Goal: Obtain resource: Download file/media

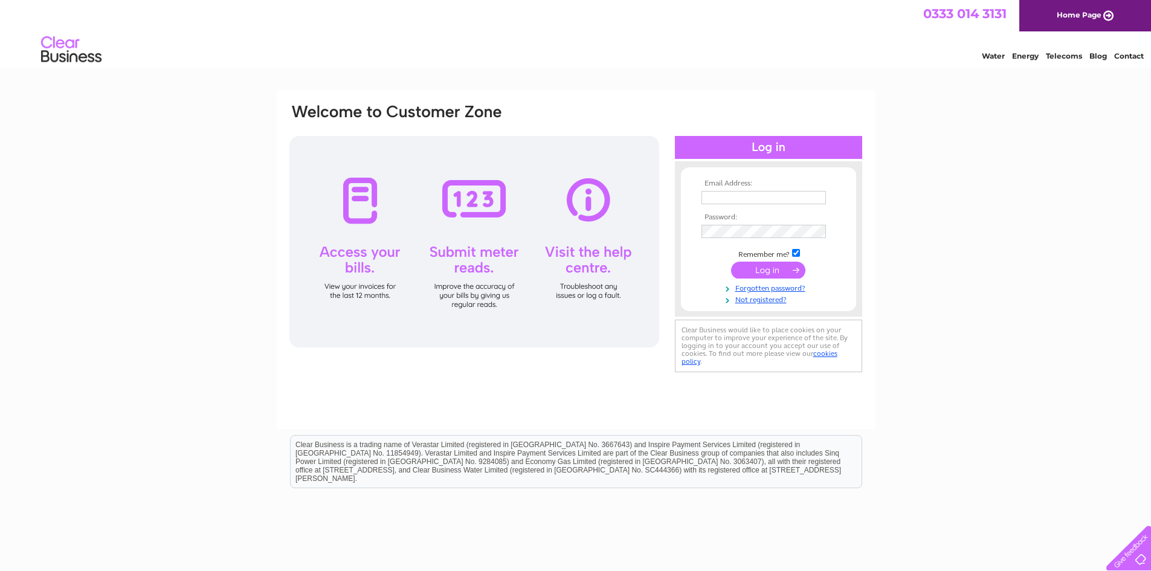
type input "[PERSON_NAME][EMAIL_ADDRESS][PERSON_NAME][DOMAIN_NAME]"
click at [766, 268] on input "submit" at bounding box center [768, 270] width 74 height 17
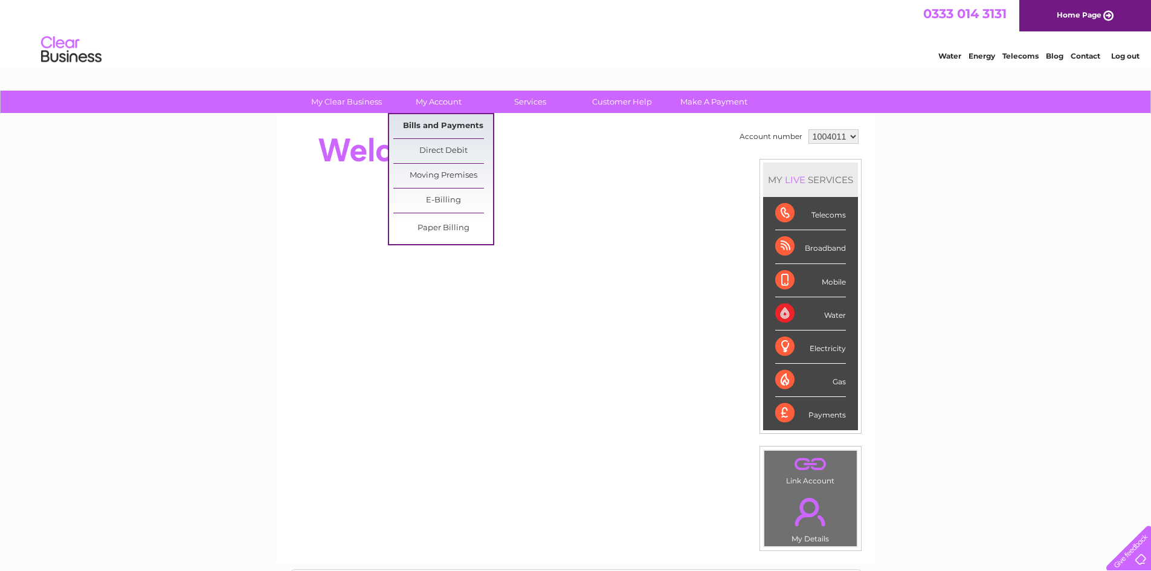
click at [430, 123] on link "Bills and Payments" at bounding box center [443, 126] width 100 height 24
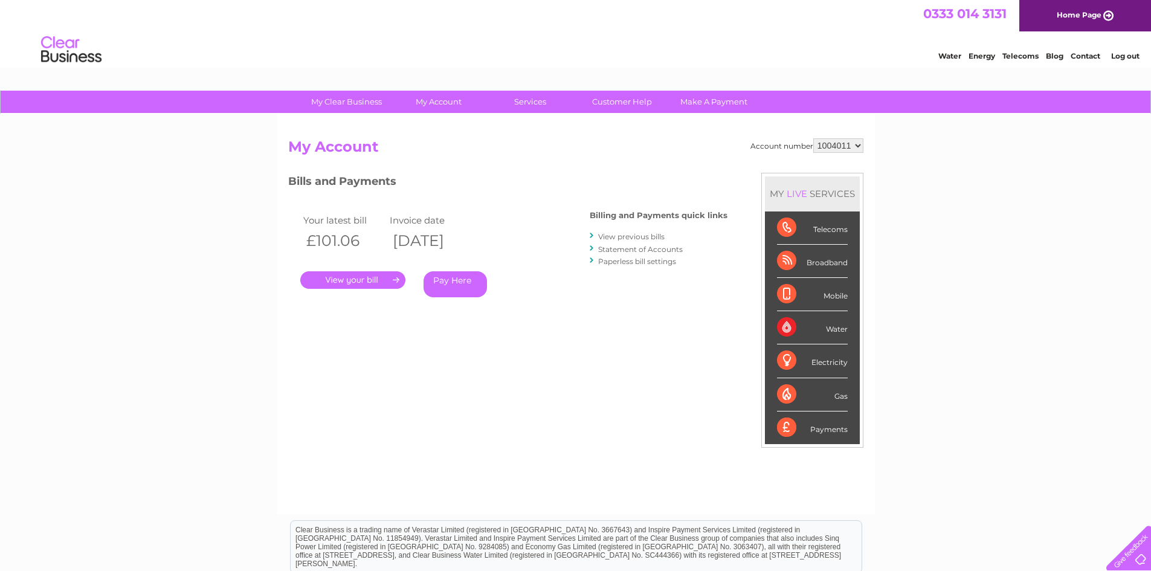
click at [632, 235] on link "View previous bills" at bounding box center [631, 236] width 66 height 9
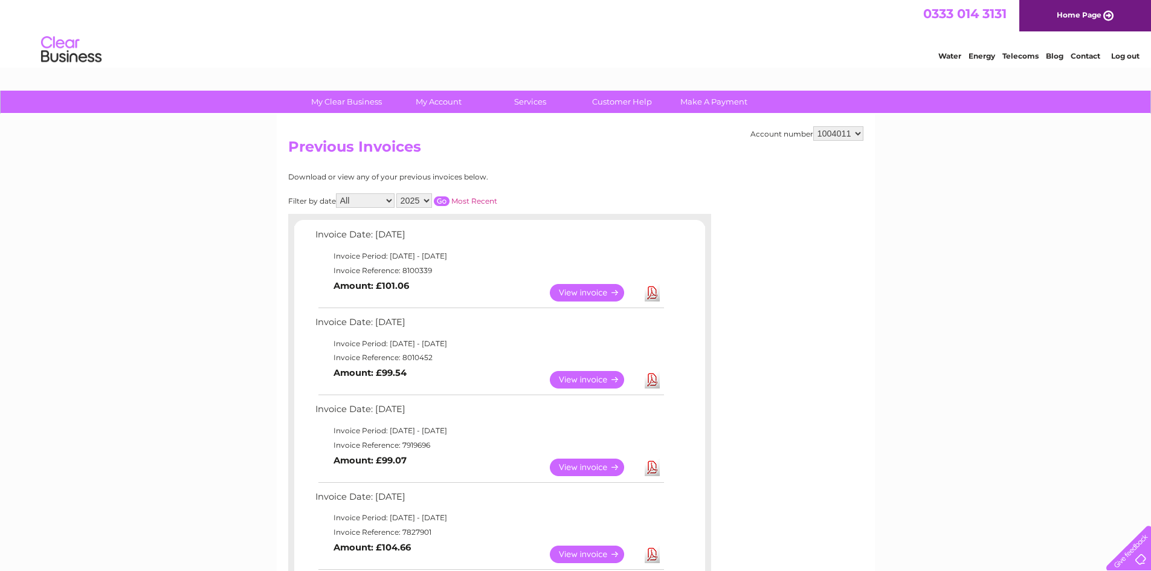
scroll to position [242, 0]
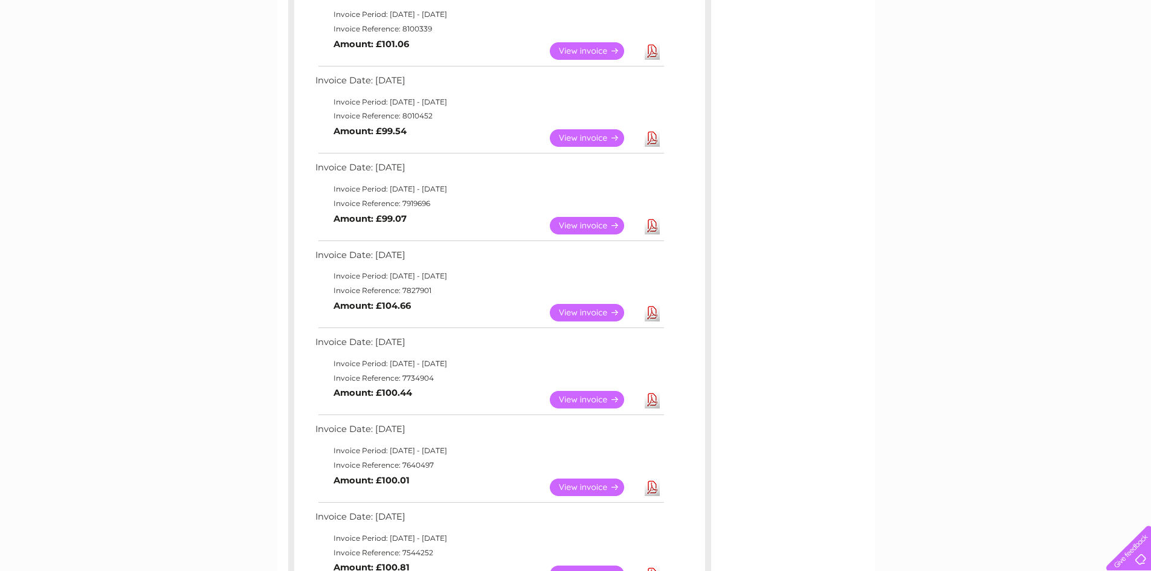
click at [655, 313] on link "Download" at bounding box center [651, 313] width 15 height 18
click at [583, 312] on link "View" at bounding box center [594, 313] width 89 height 18
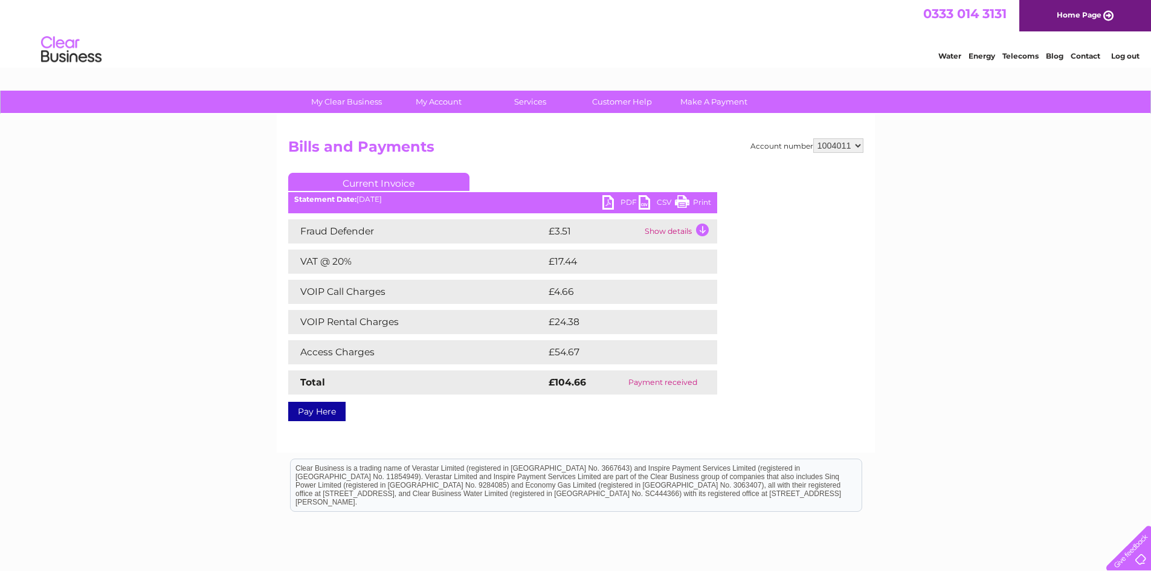
click at [617, 202] on link "PDF" at bounding box center [620, 204] width 36 height 18
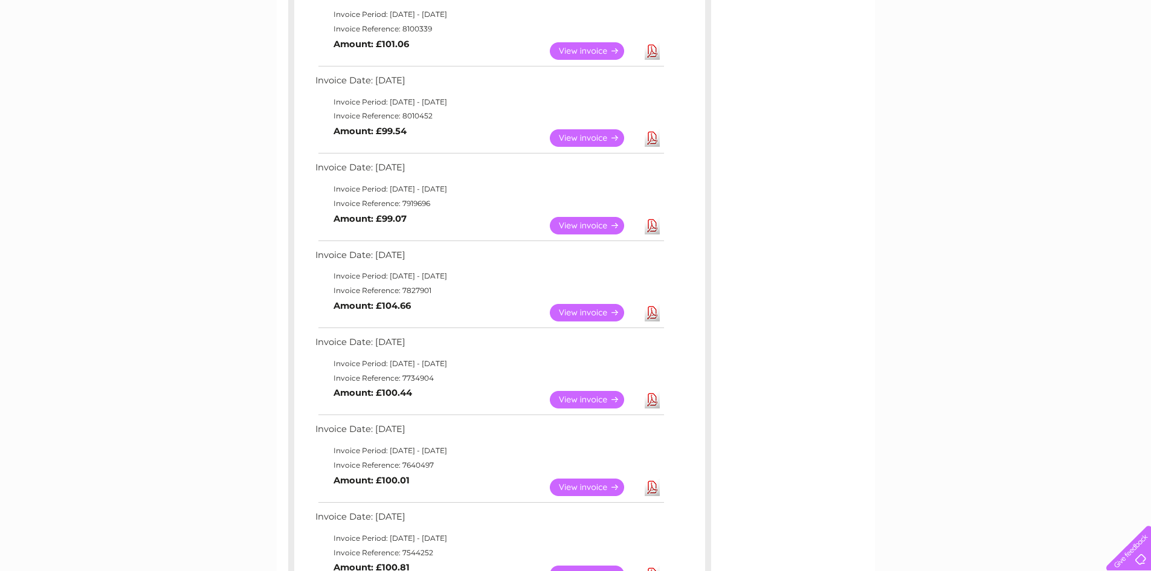
click at [583, 223] on link "View" at bounding box center [594, 226] width 89 height 18
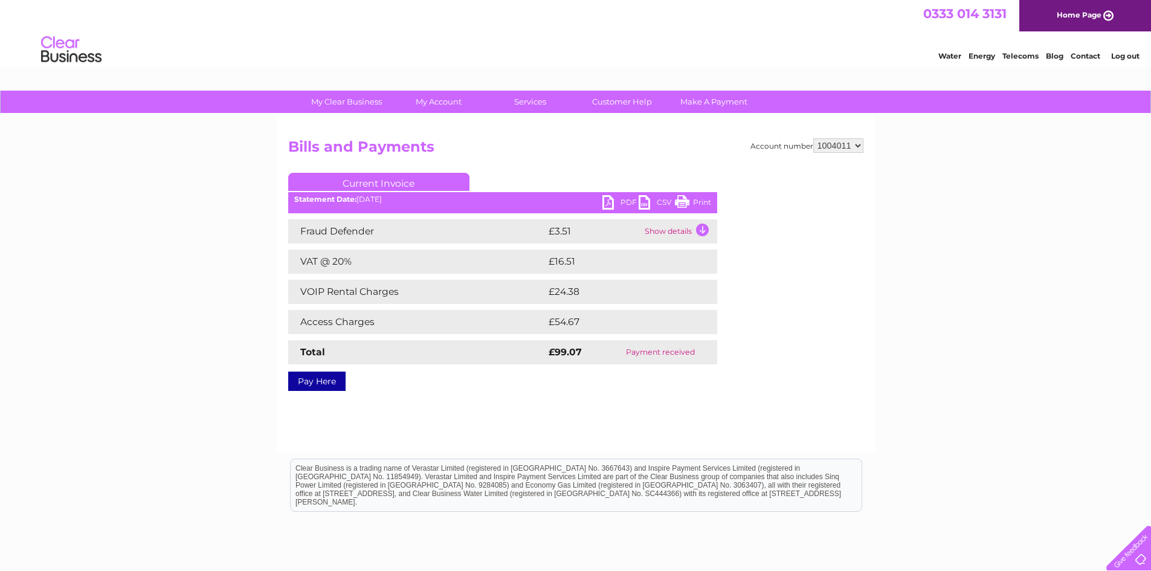
click at [612, 201] on link "PDF" at bounding box center [620, 204] width 36 height 18
click at [608, 203] on link "PDF" at bounding box center [620, 204] width 36 height 18
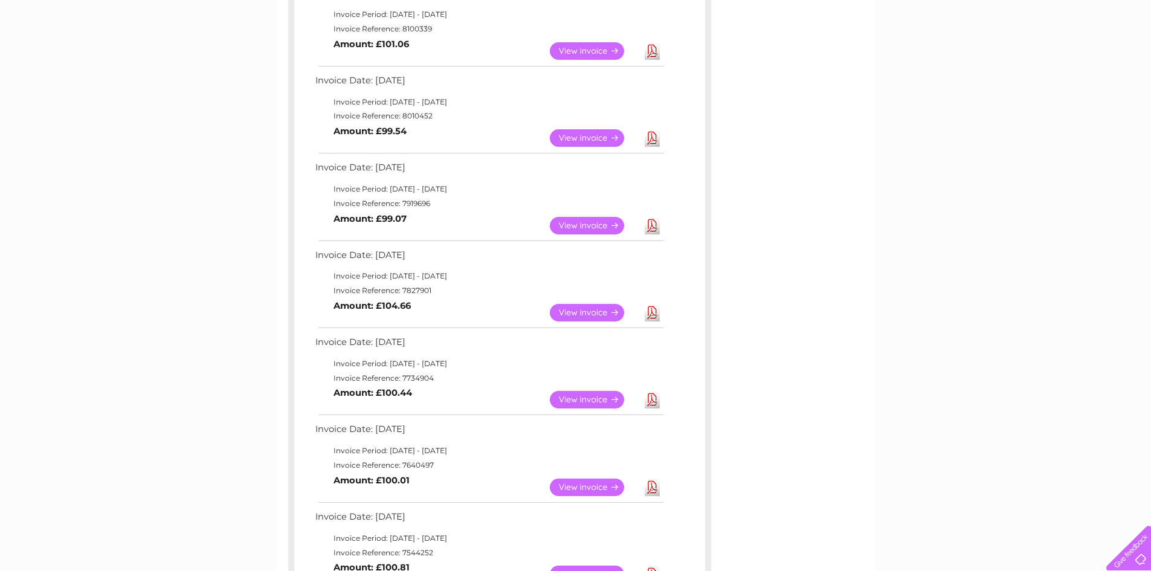
click at [589, 138] on link "View" at bounding box center [594, 138] width 89 height 18
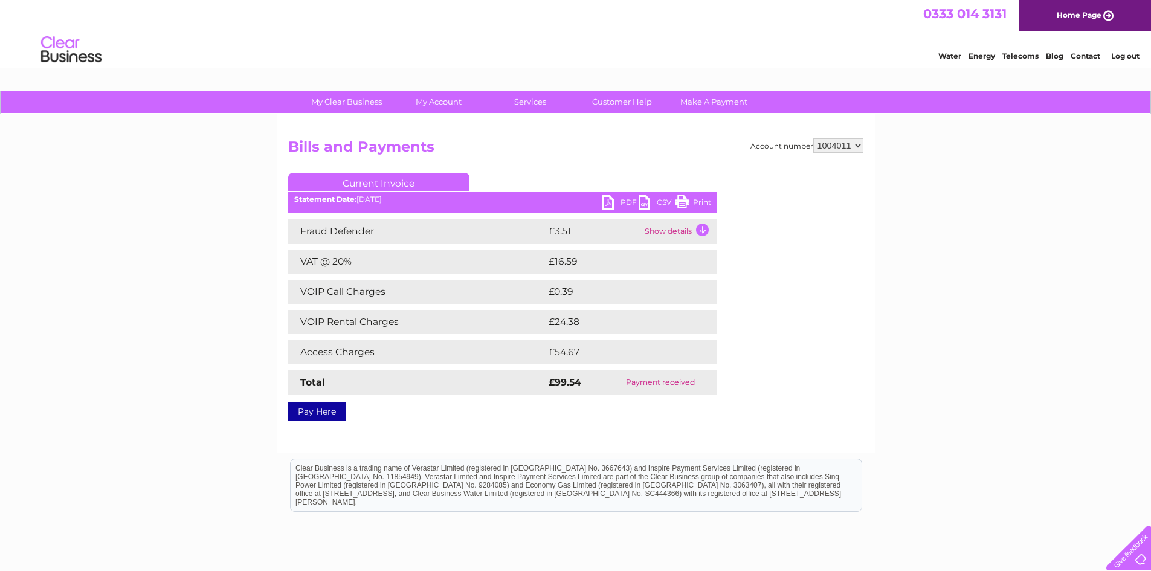
click at [607, 203] on link "PDF" at bounding box center [620, 204] width 36 height 18
